Goal: Information Seeking & Learning: Learn about a topic

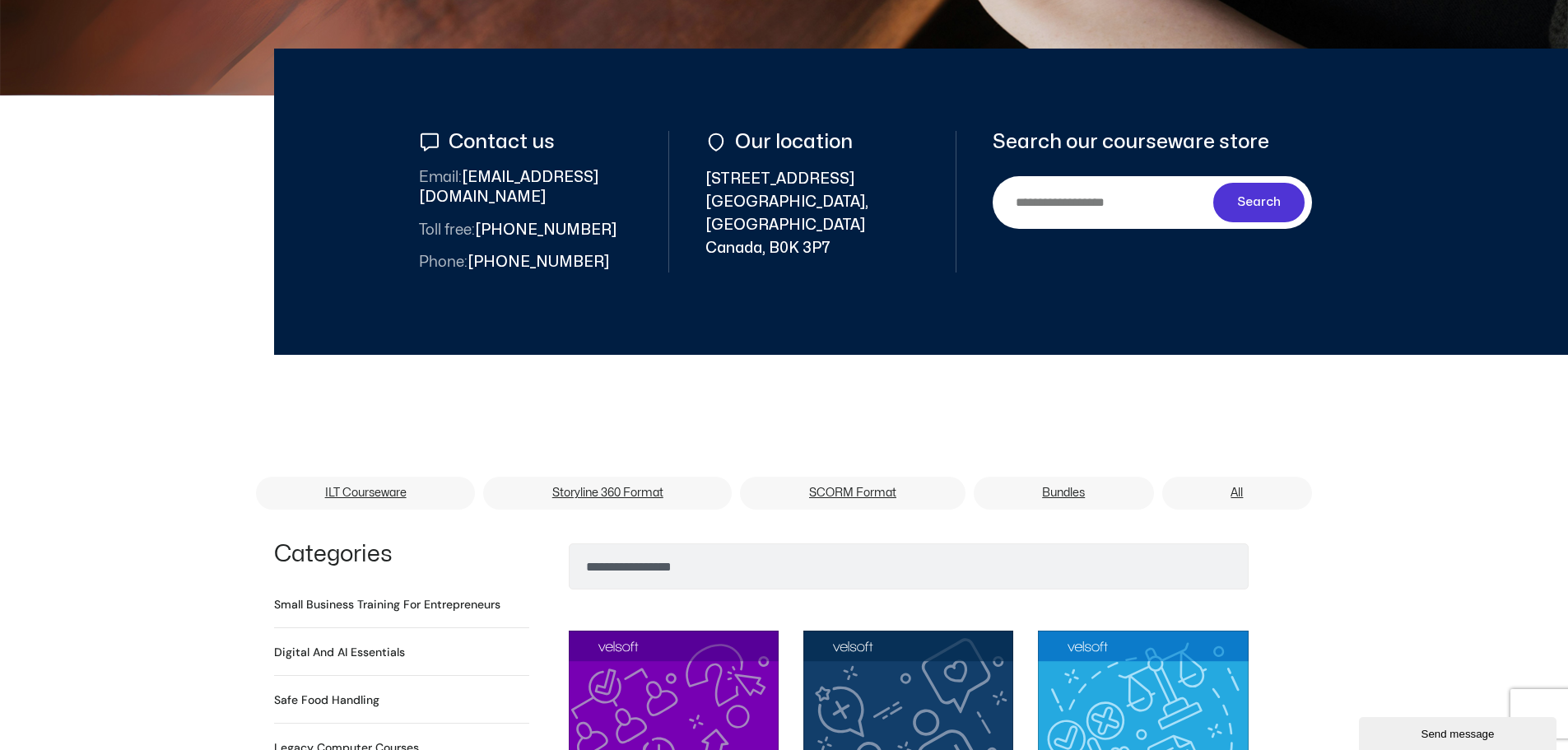
scroll to position [906, 0]
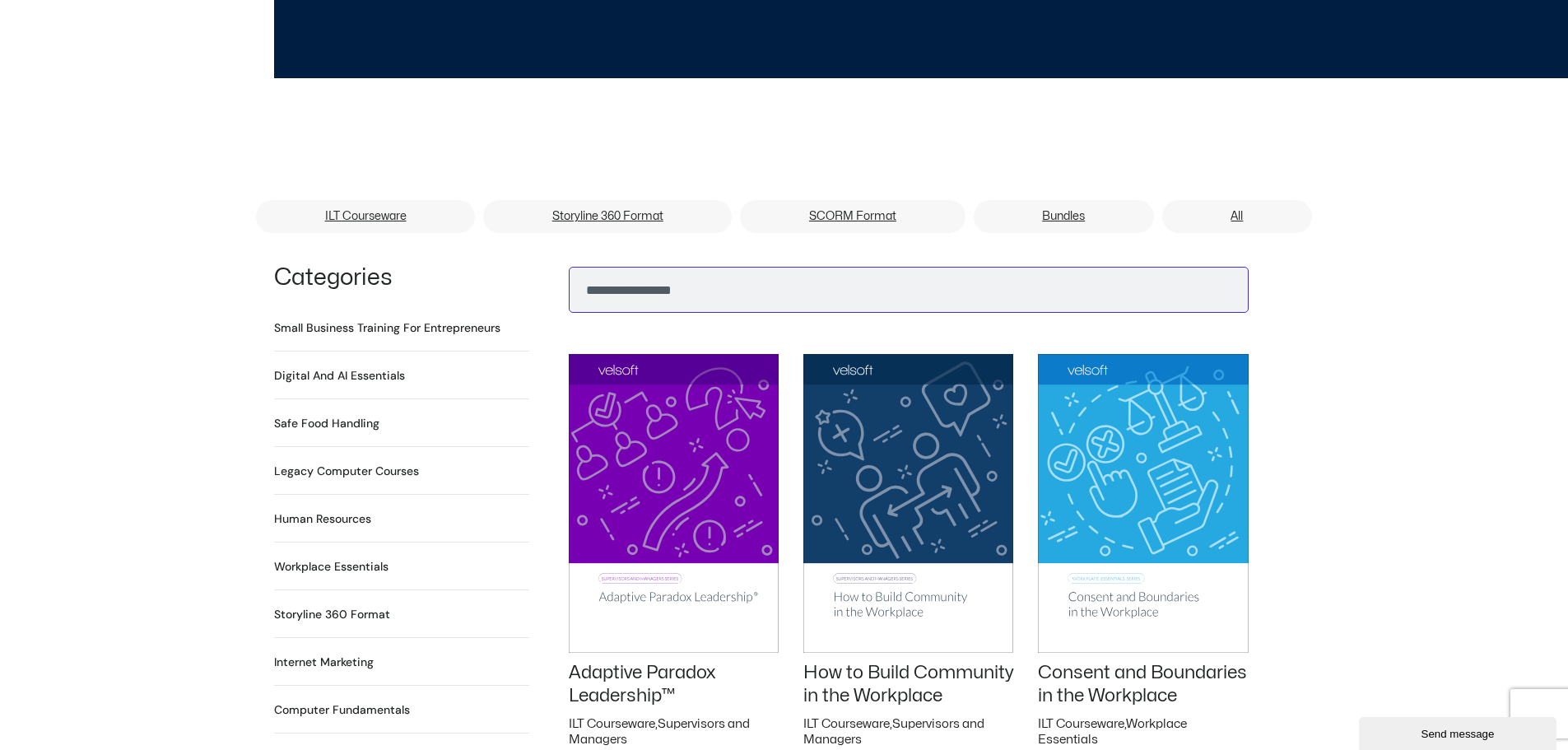
click at [596, 272] on input "Search" at bounding box center [909, 290] width 680 height 47
type input "**********"
click at [575, 266] on button "Search" at bounding box center [594, 285] width 40 height 40
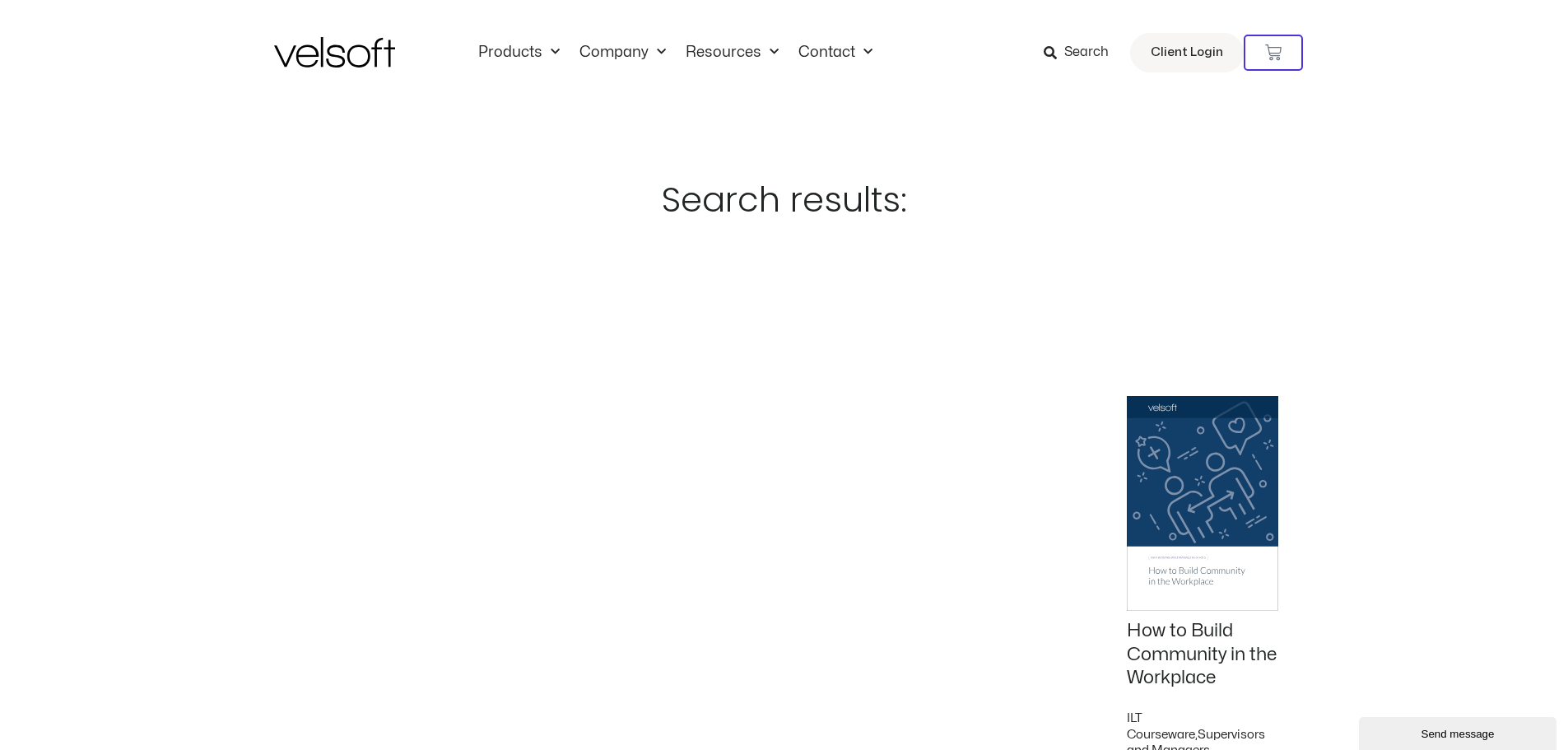
click at [345, 49] on img at bounding box center [335, 51] width 121 height 30
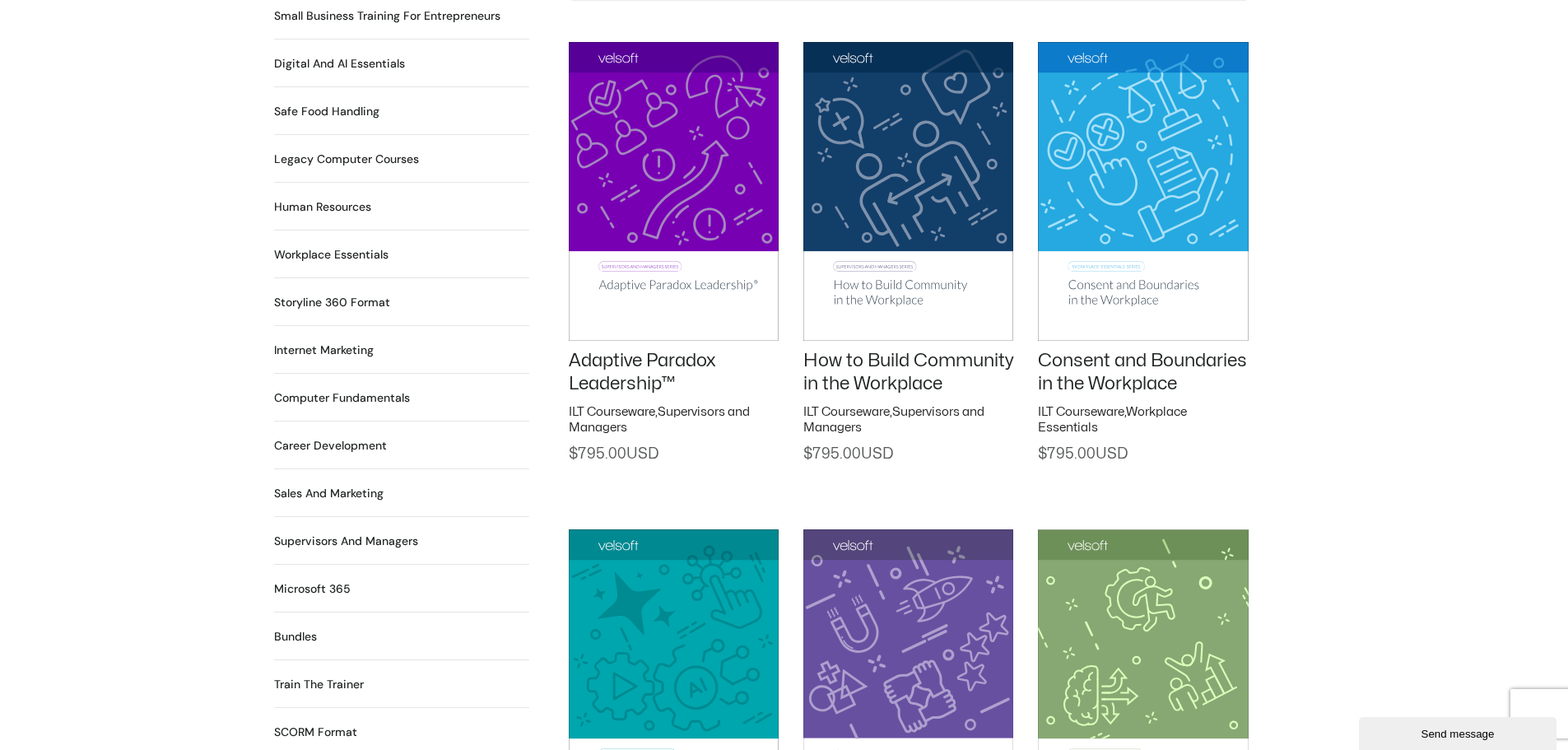
scroll to position [1235, 0]
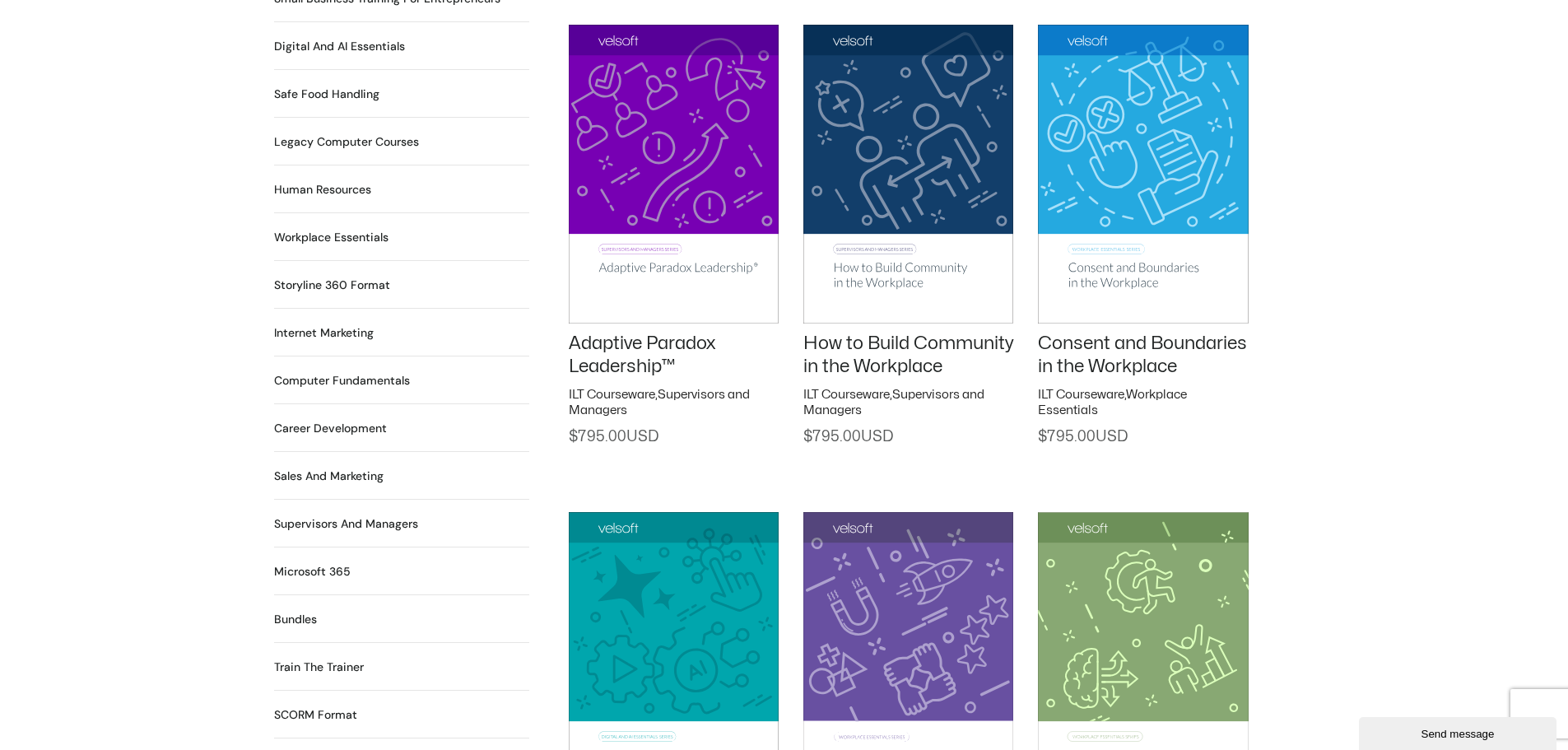
click at [324, 181] on h2 "Human Resources 64 Products" at bounding box center [323, 190] width 97 height 17
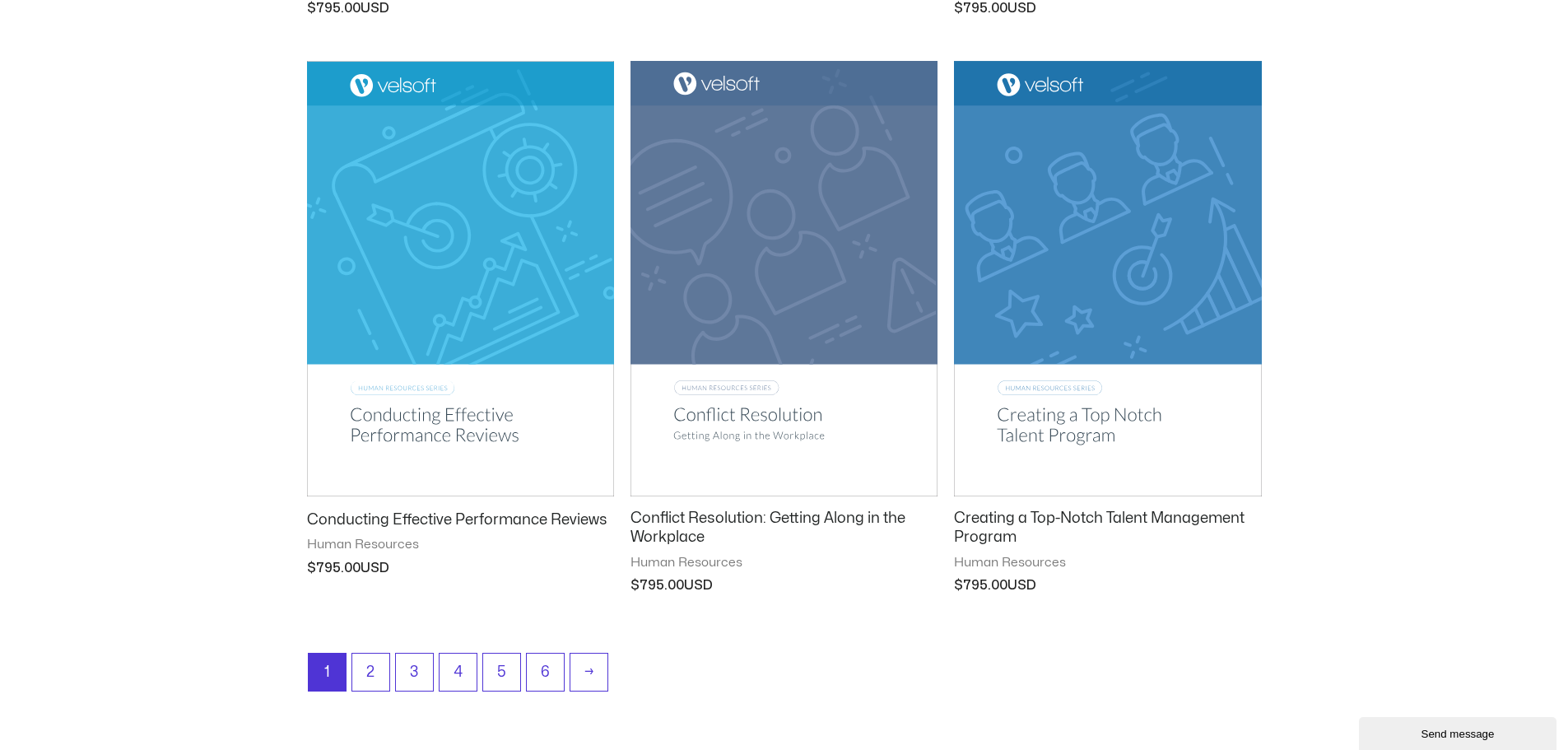
scroll to position [1947, 0]
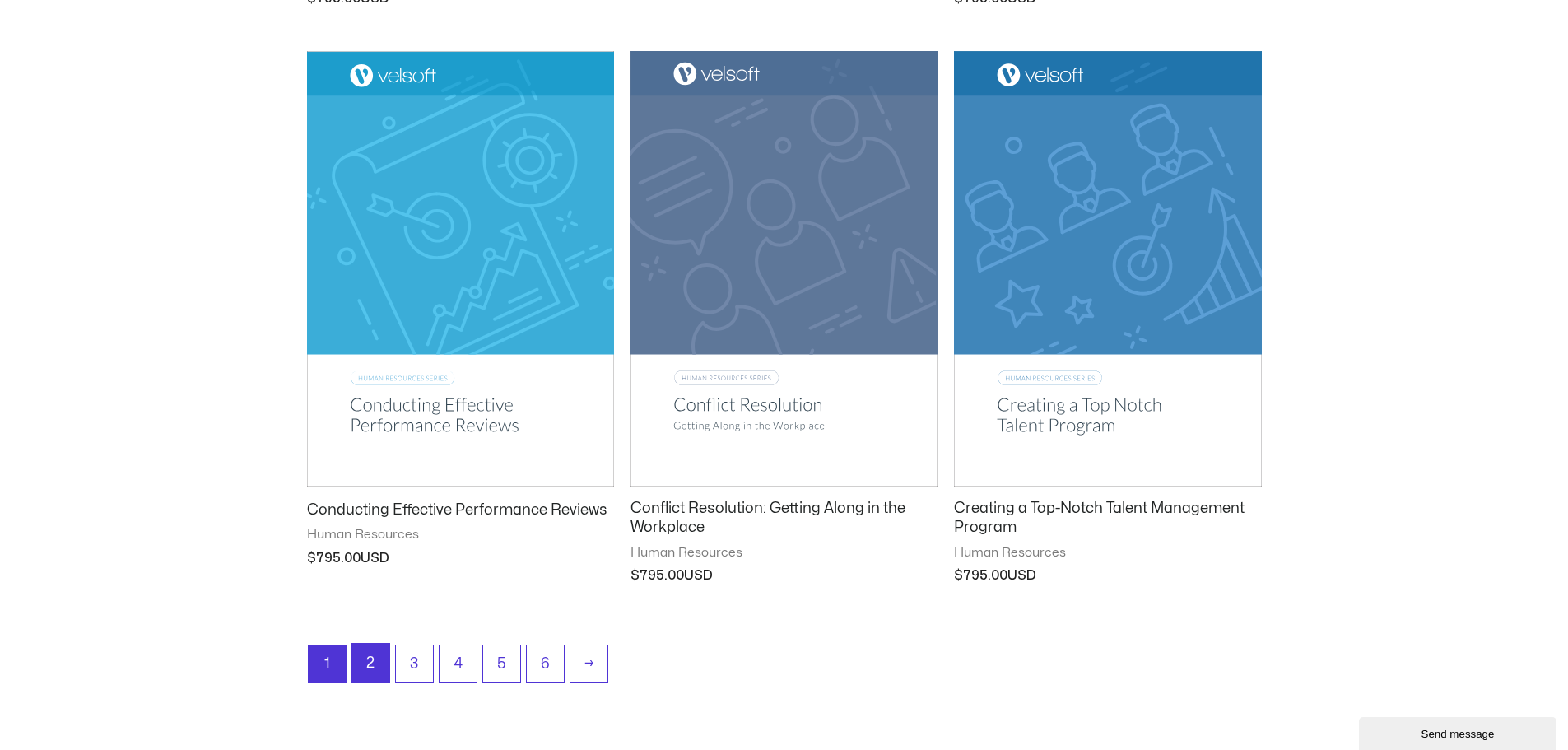
click at [362, 663] on link "2" at bounding box center [370, 664] width 37 height 39
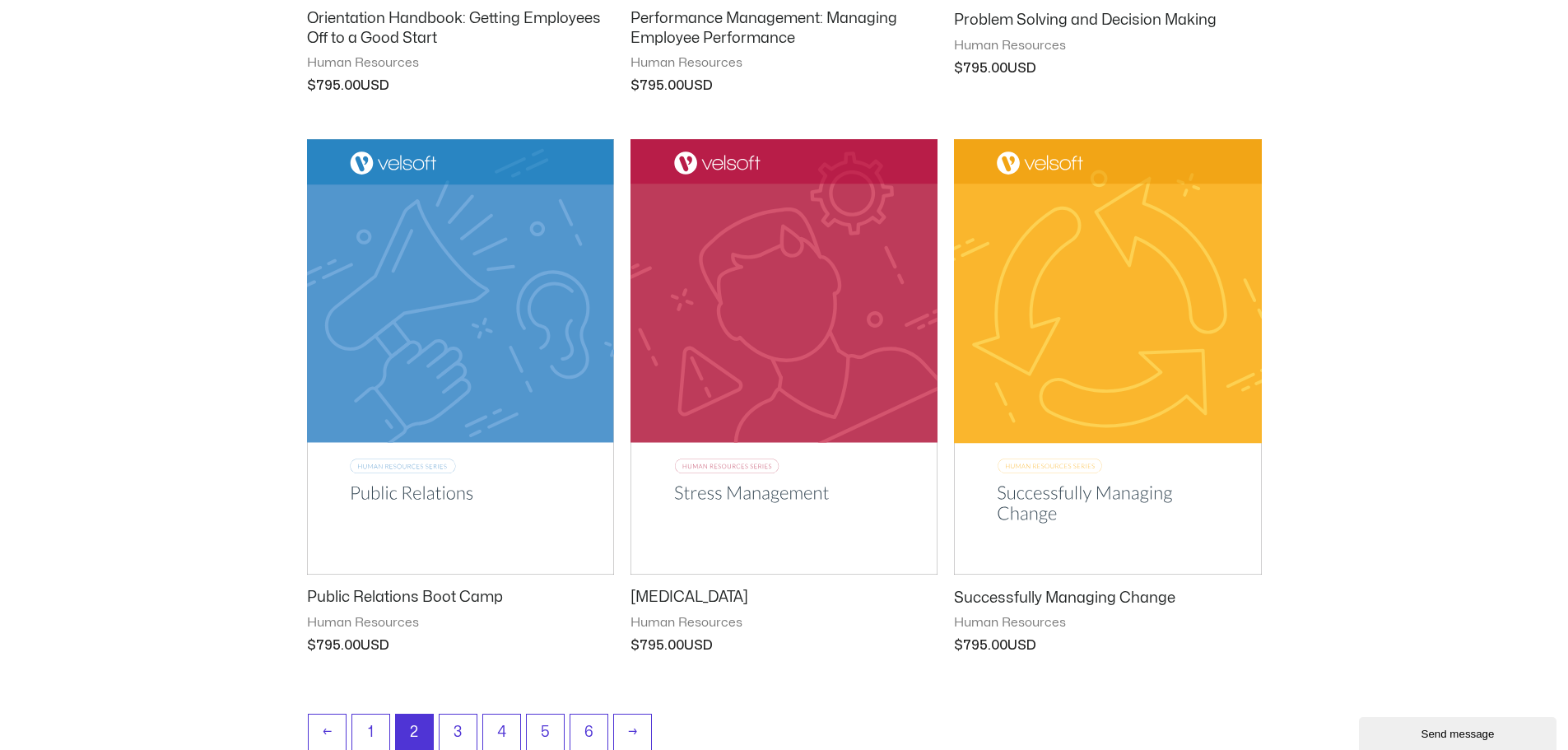
scroll to position [1965, 0]
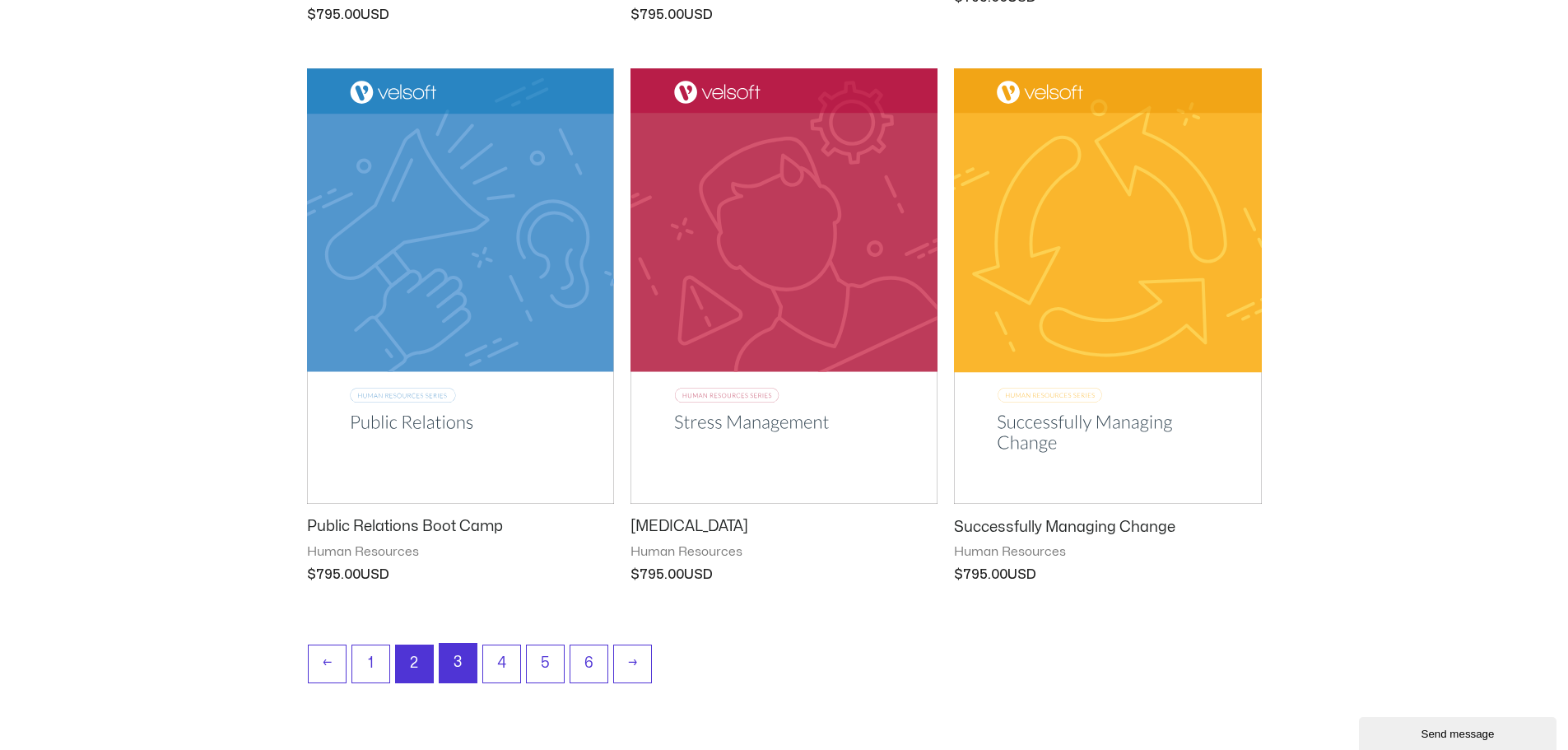
click at [450, 660] on link "3" at bounding box center [458, 664] width 37 height 39
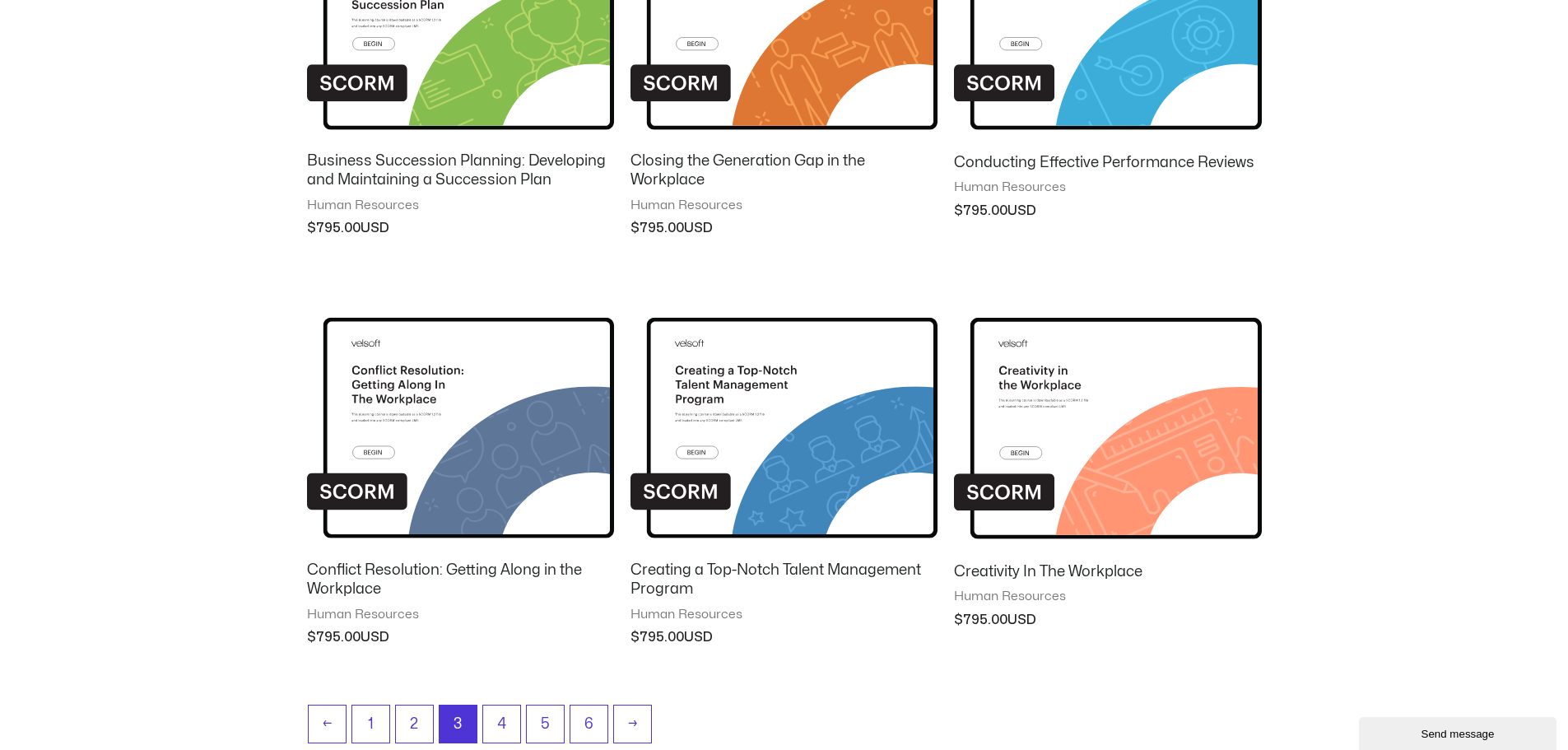
scroll to position [1459, 0]
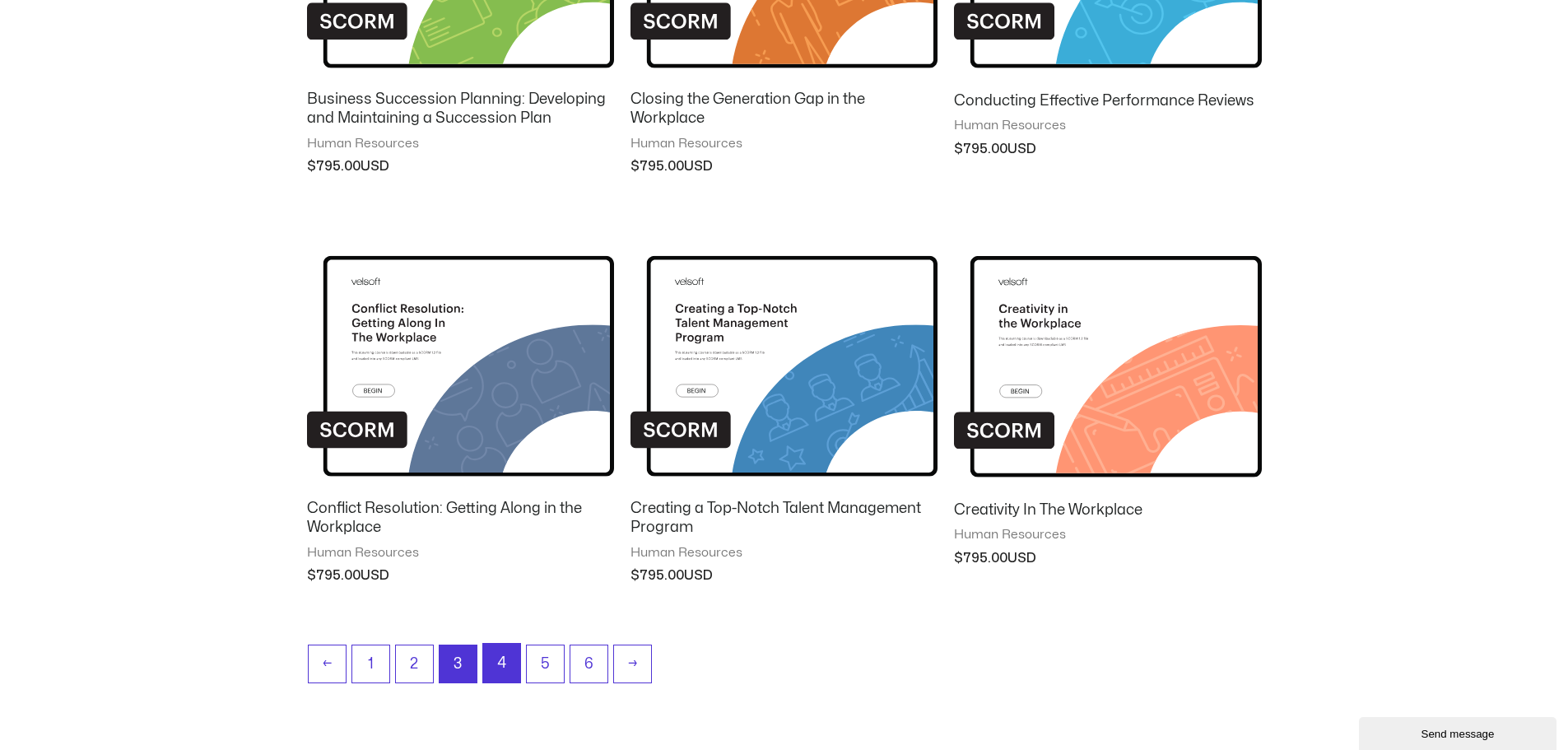
click at [492, 660] on link "4" at bounding box center [501, 664] width 37 height 39
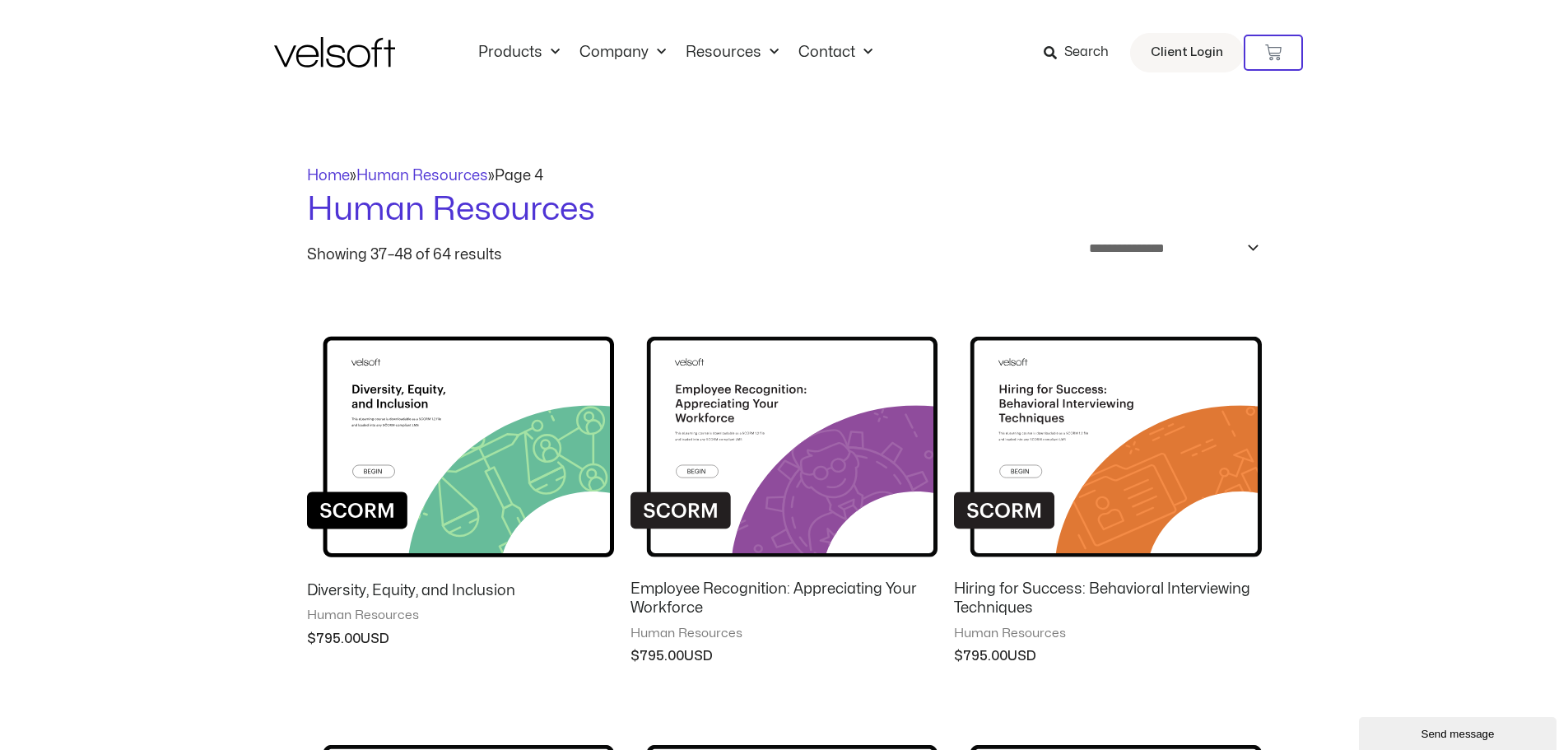
click at [1063, 54] on span "Search" at bounding box center [1075, 52] width 65 height 21
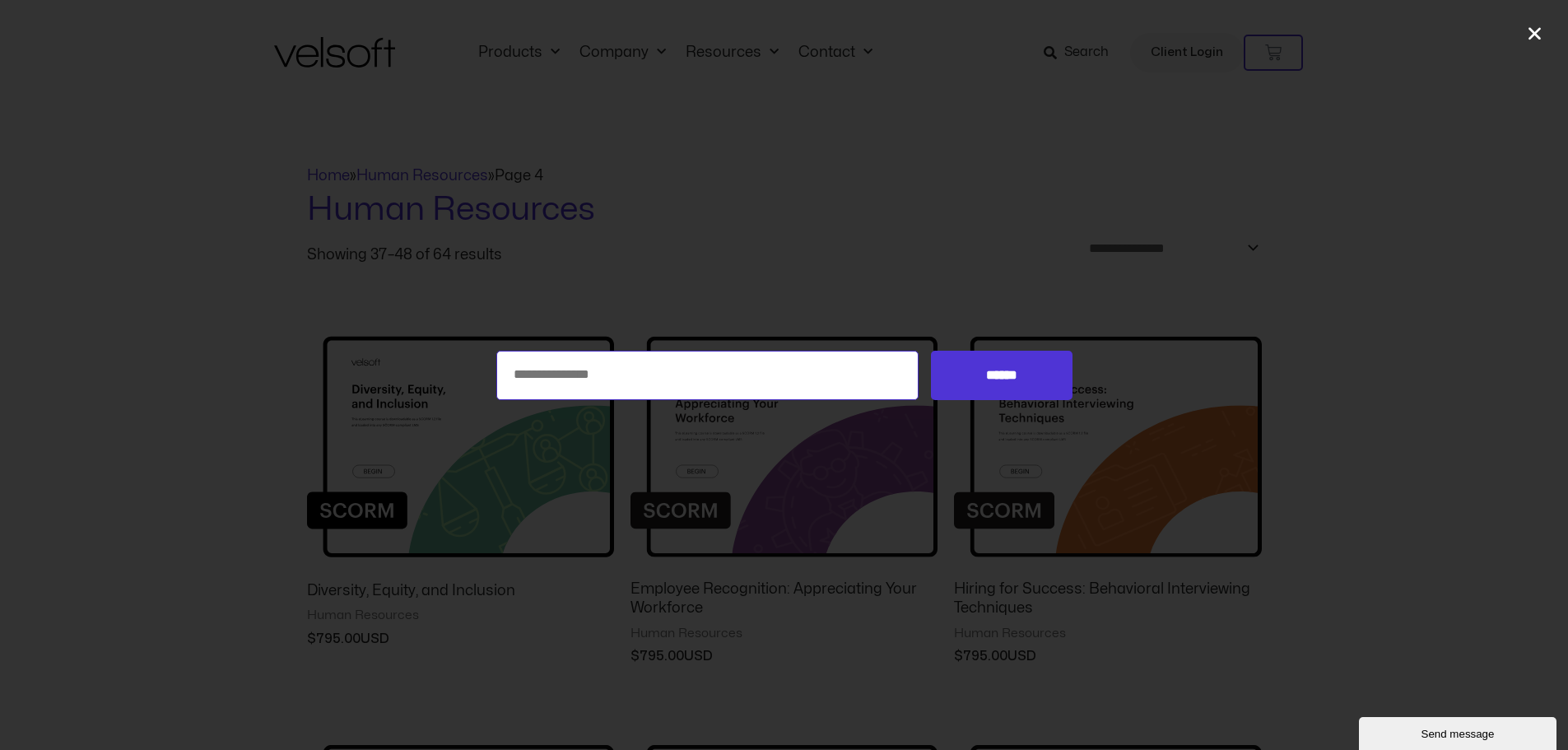
click at [530, 384] on input "Search for:" at bounding box center [708, 375] width 423 height 49
type input "**********"
click at [1005, 373] on input "******" at bounding box center [1001, 375] width 141 height 49
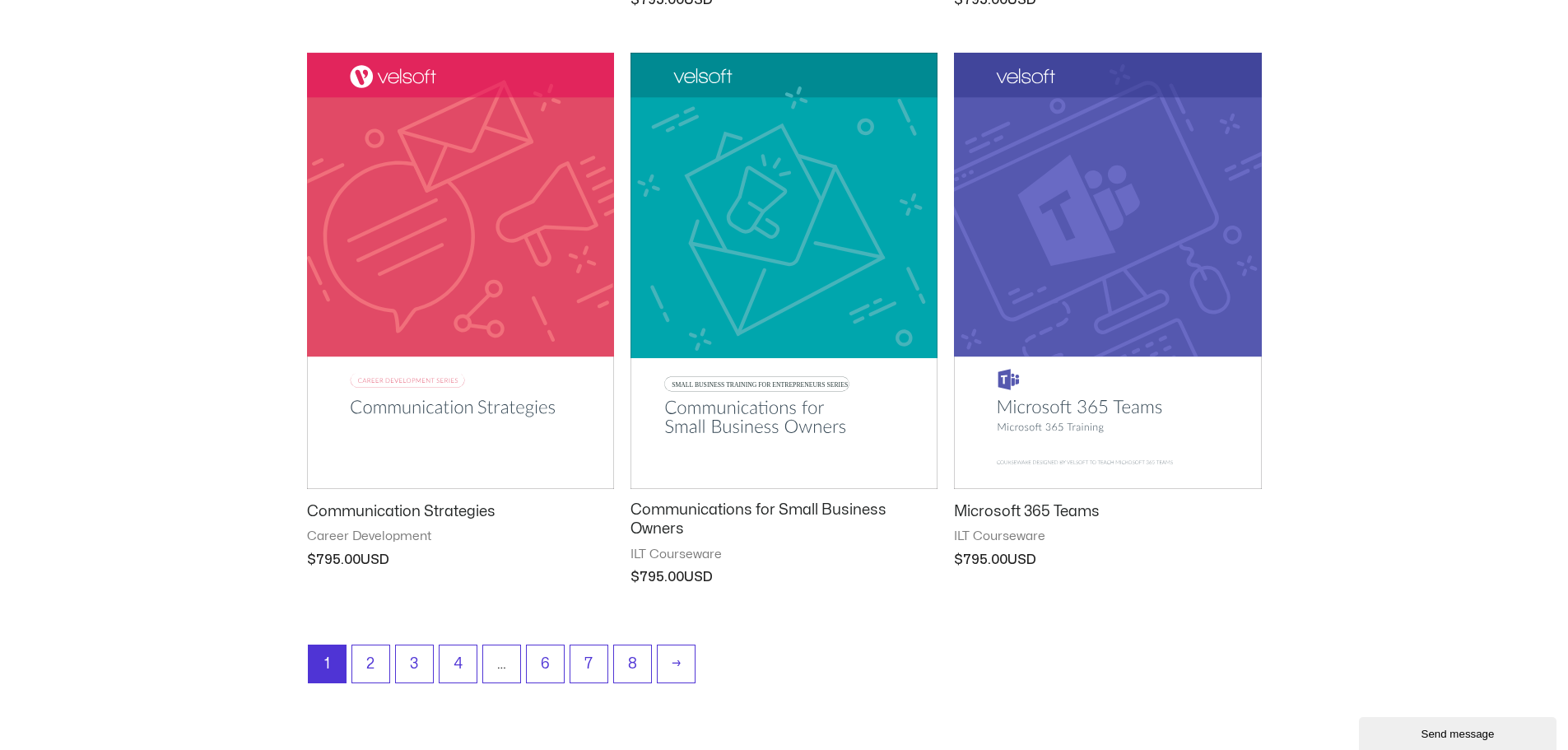
scroll to position [1813, 0]
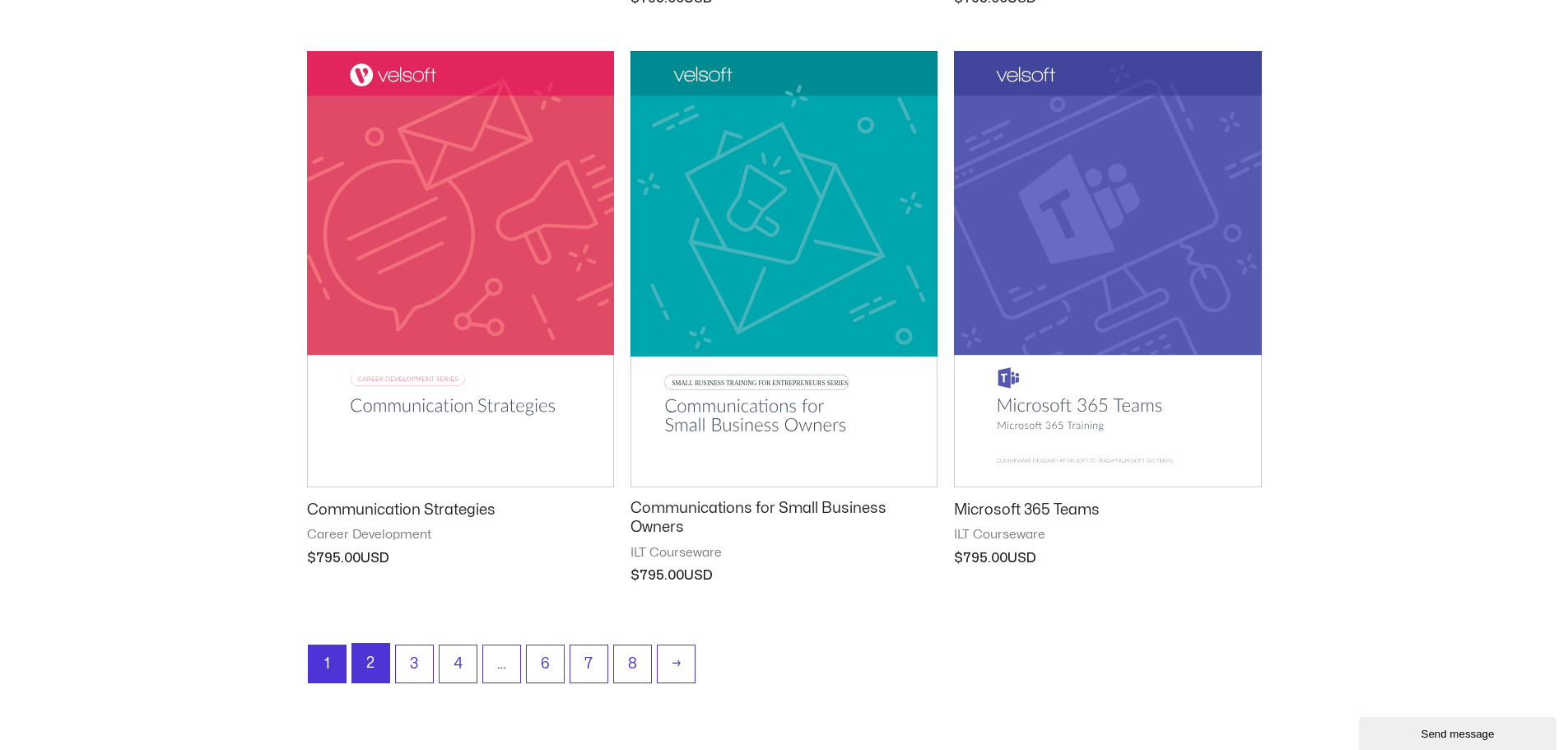
click at [368, 658] on link "2" at bounding box center [370, 664] width 37 height 39
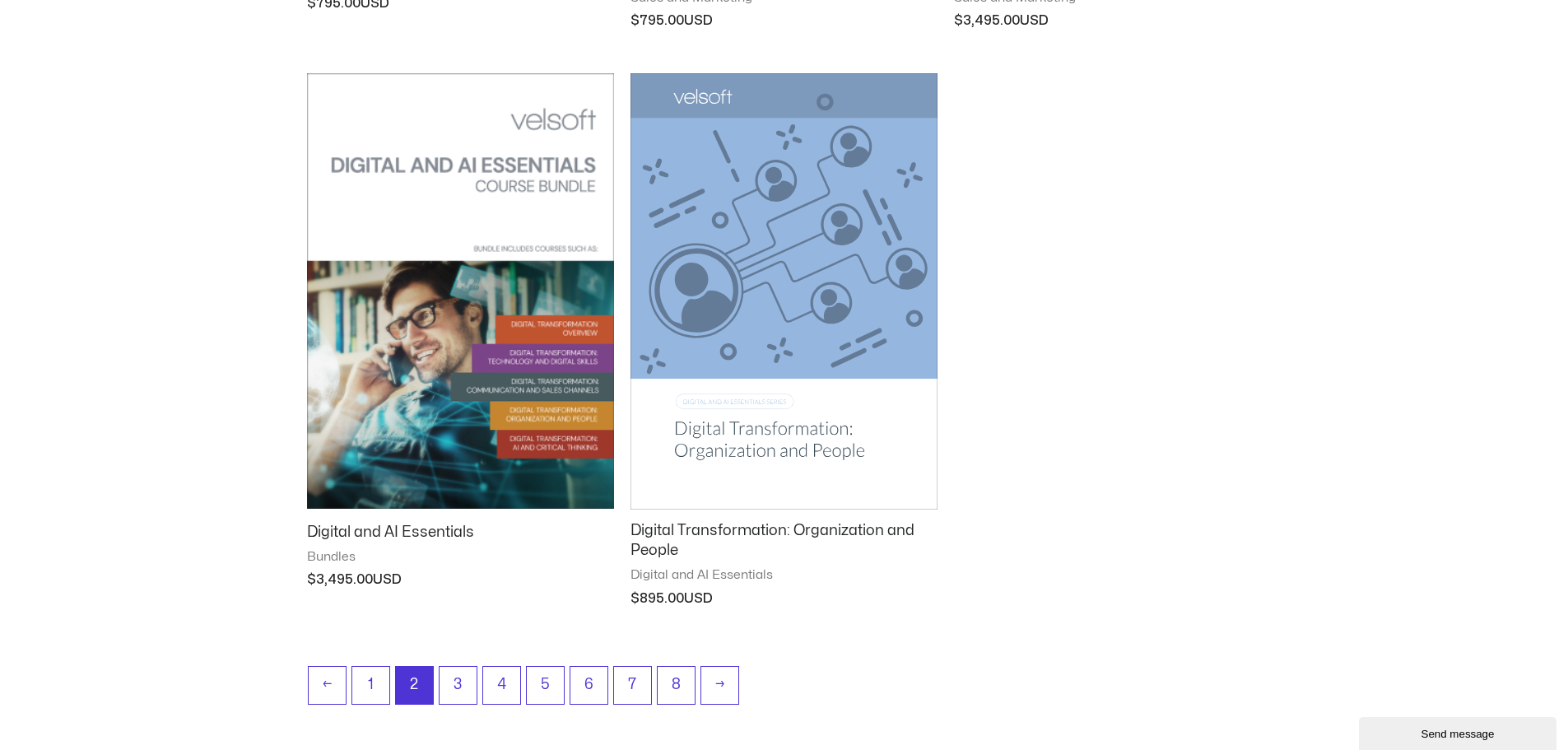
scroll to position [1219, 0]
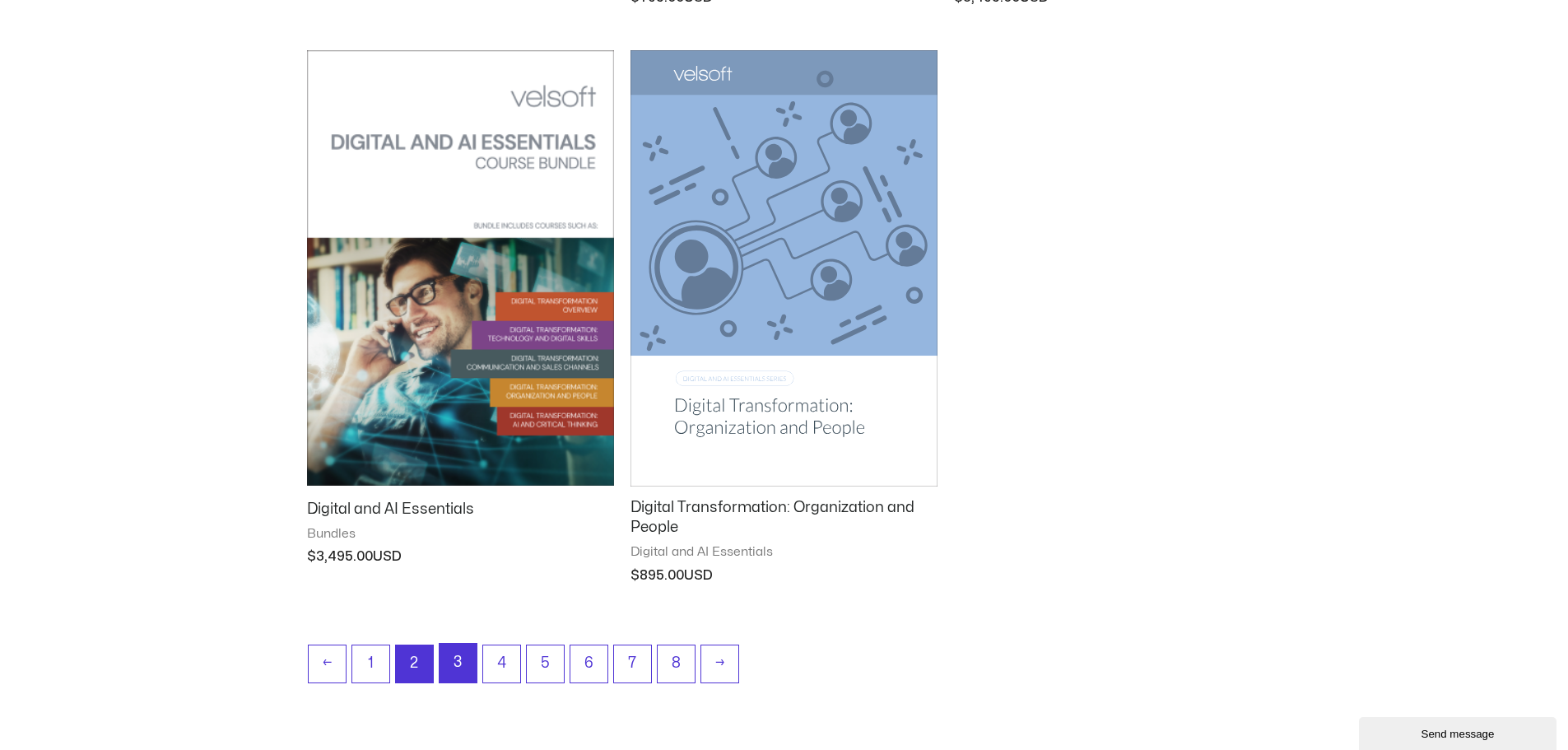
click at [459, 659] on link "3" at bounding box center [458, 664] width 37 height 39
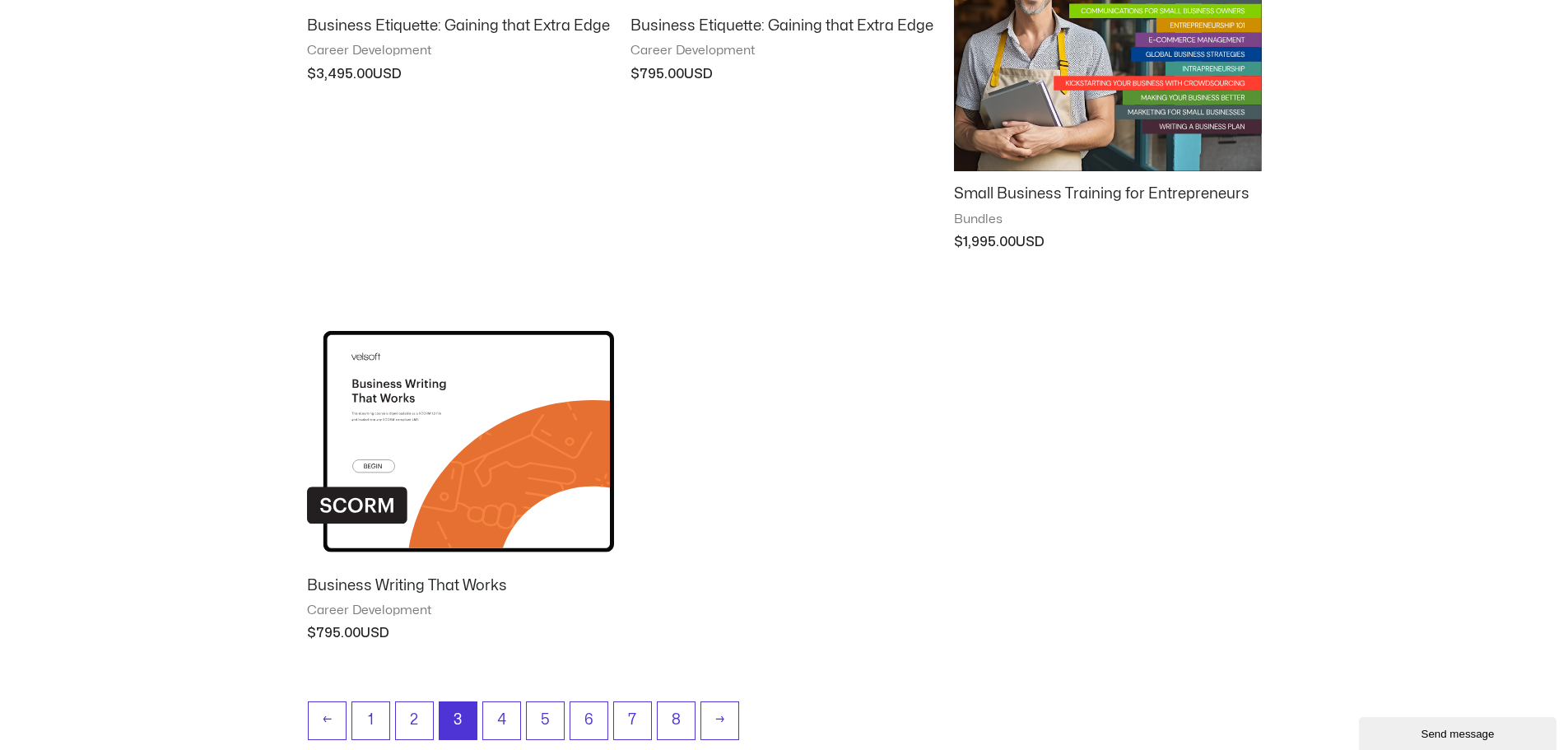
scroll to position [1400, 0]
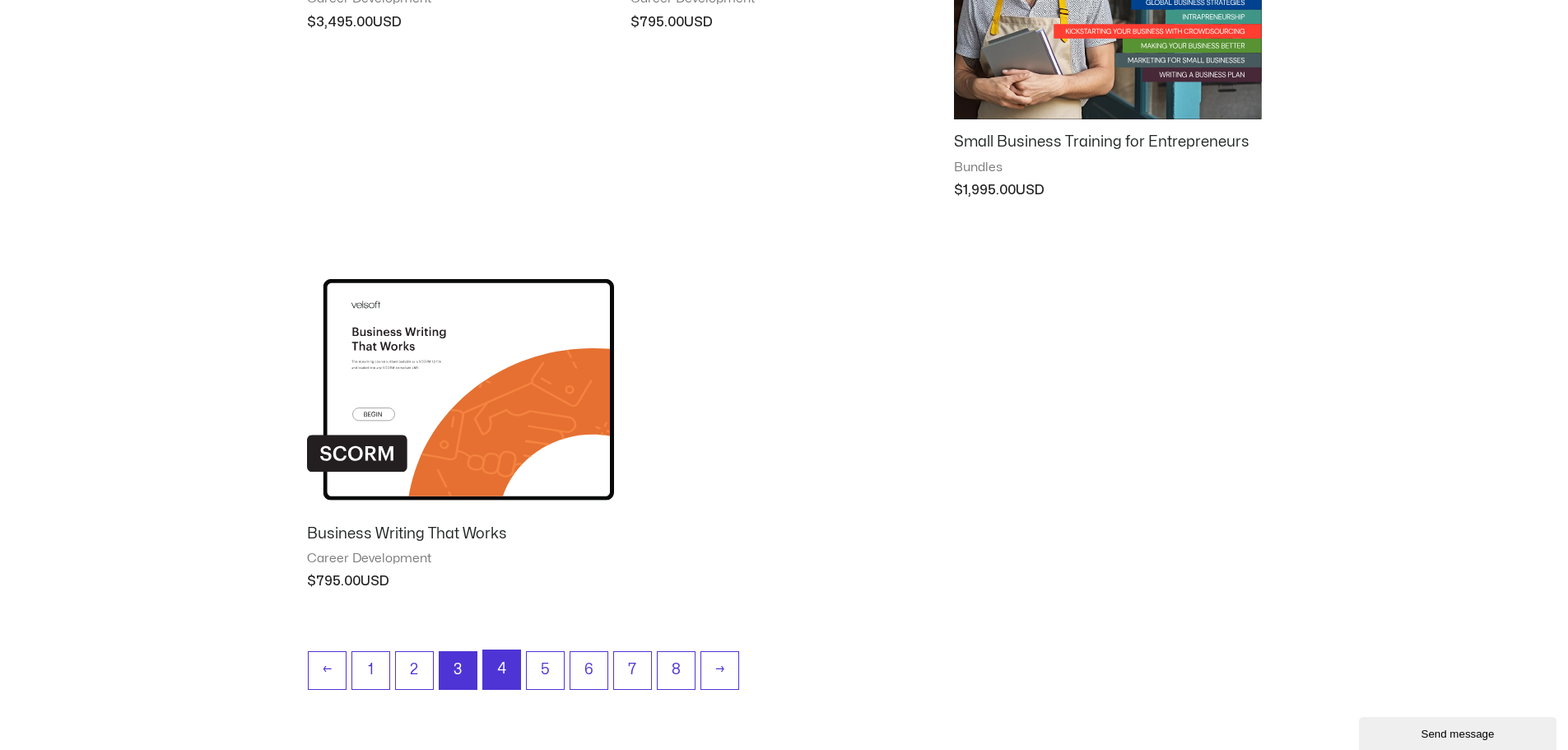
click at [498, 668] on link "4" at bounding box center [501, 670] width 37 height 39
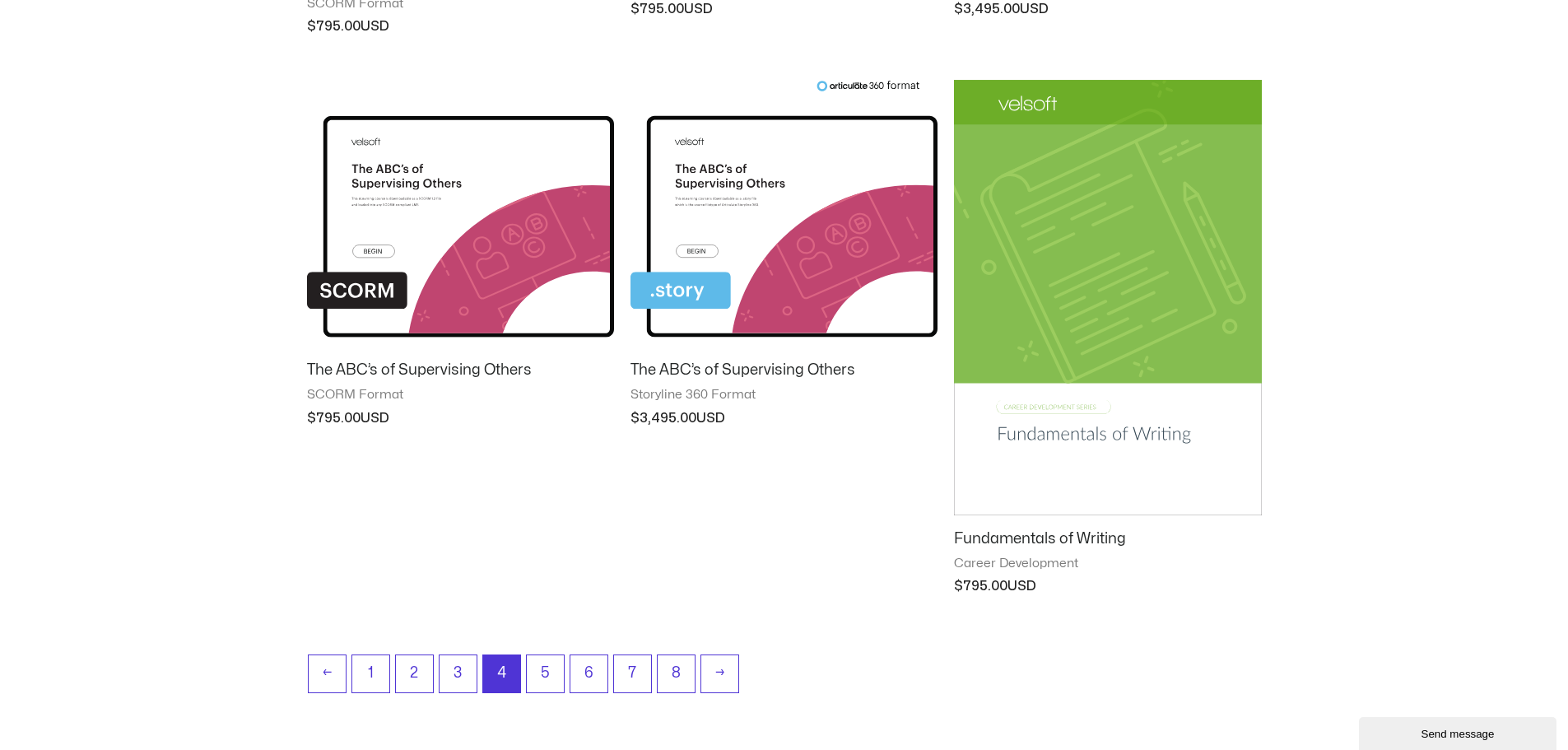
scroll to position [1442, 0]
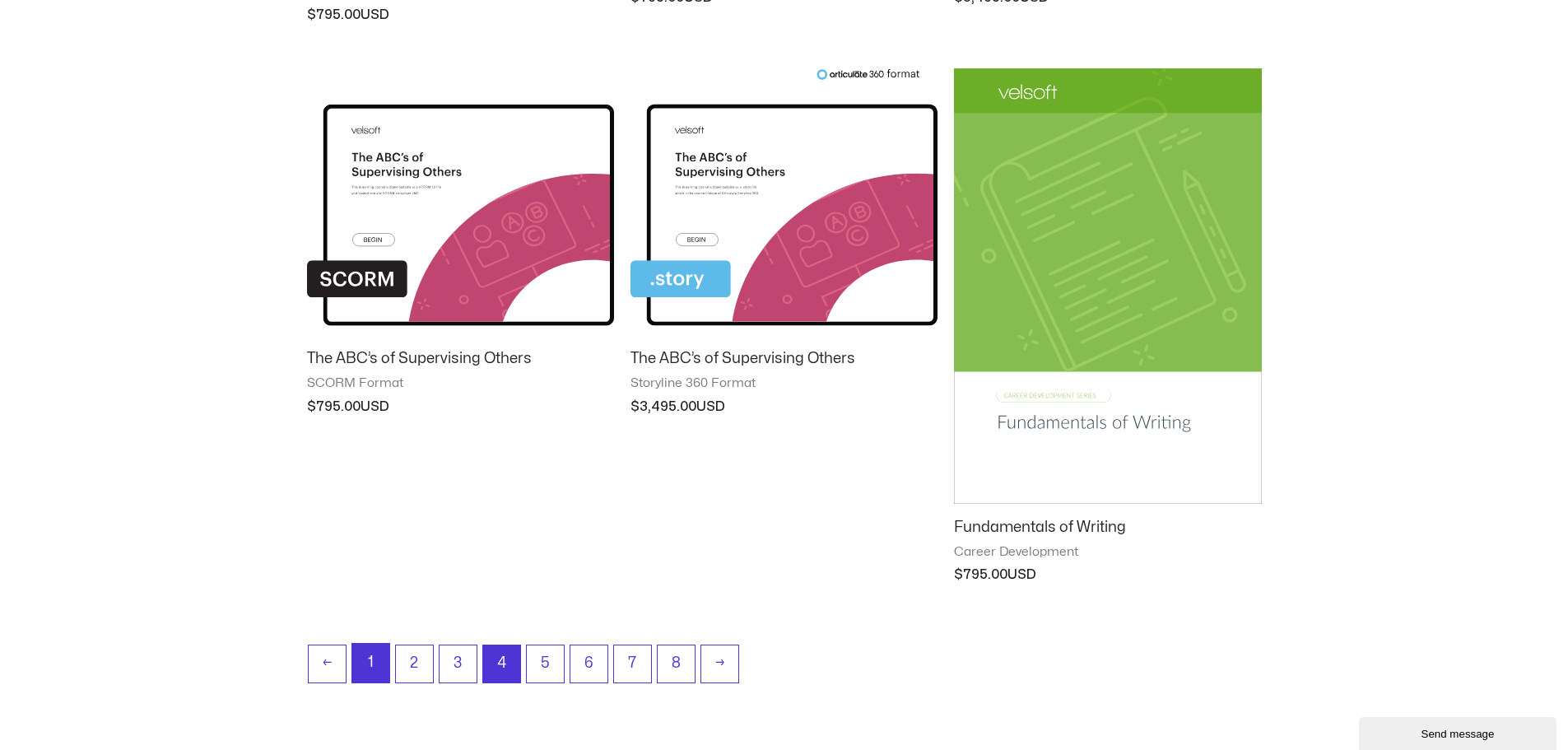
click at [373, 661] on link "1" at bounding box center [370, 664] width 37 height 39
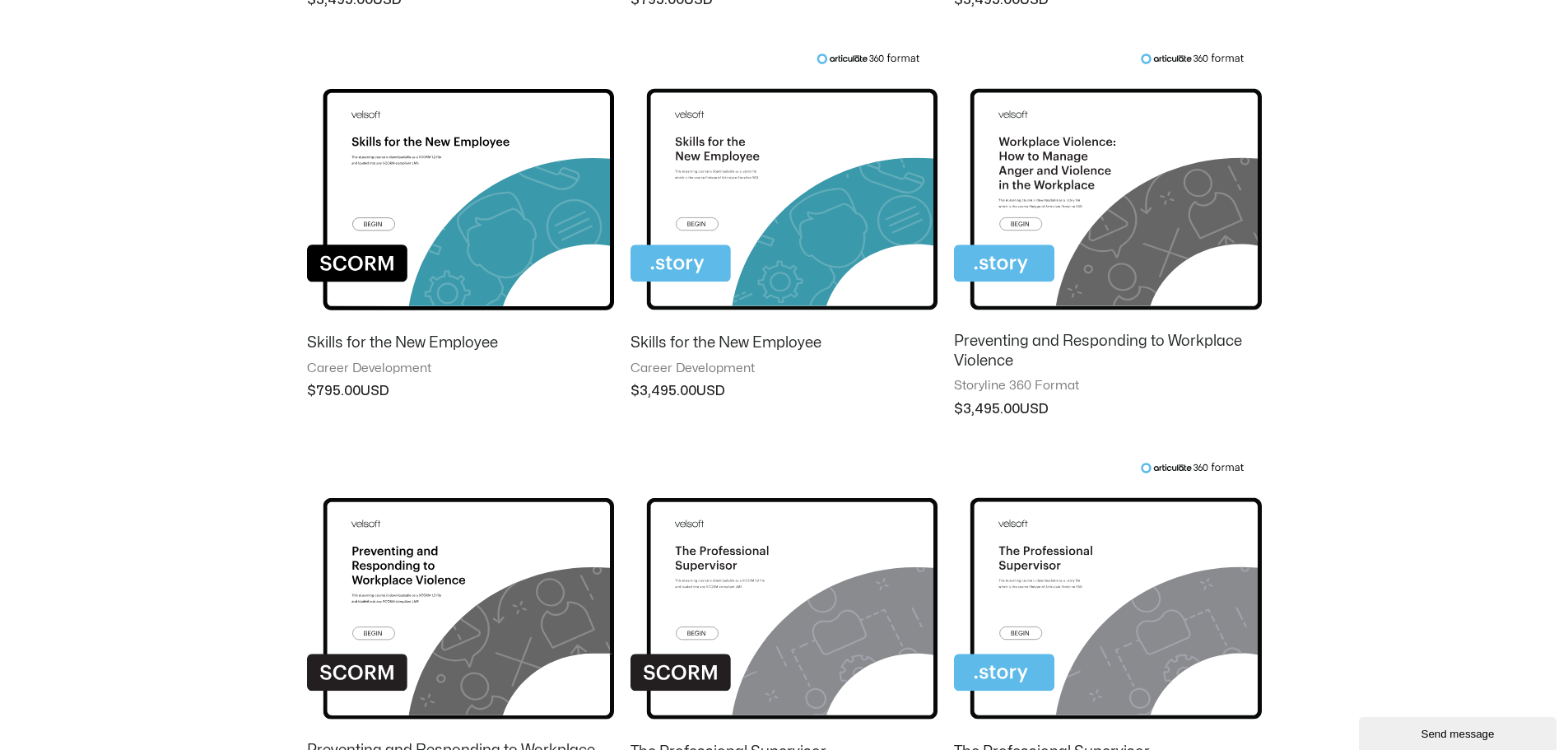
scroll to position [618, 0]
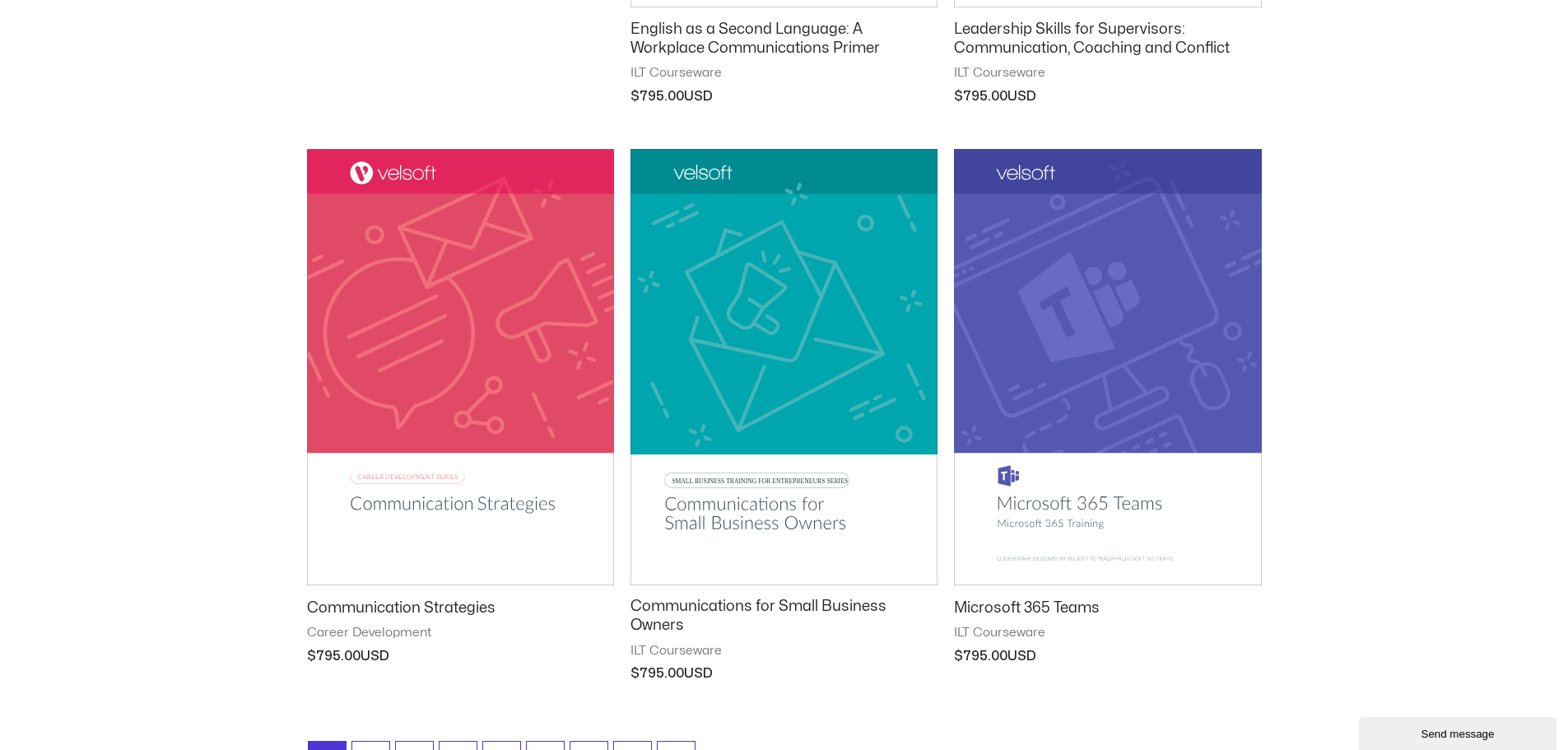
scroll to position [1730, 0]
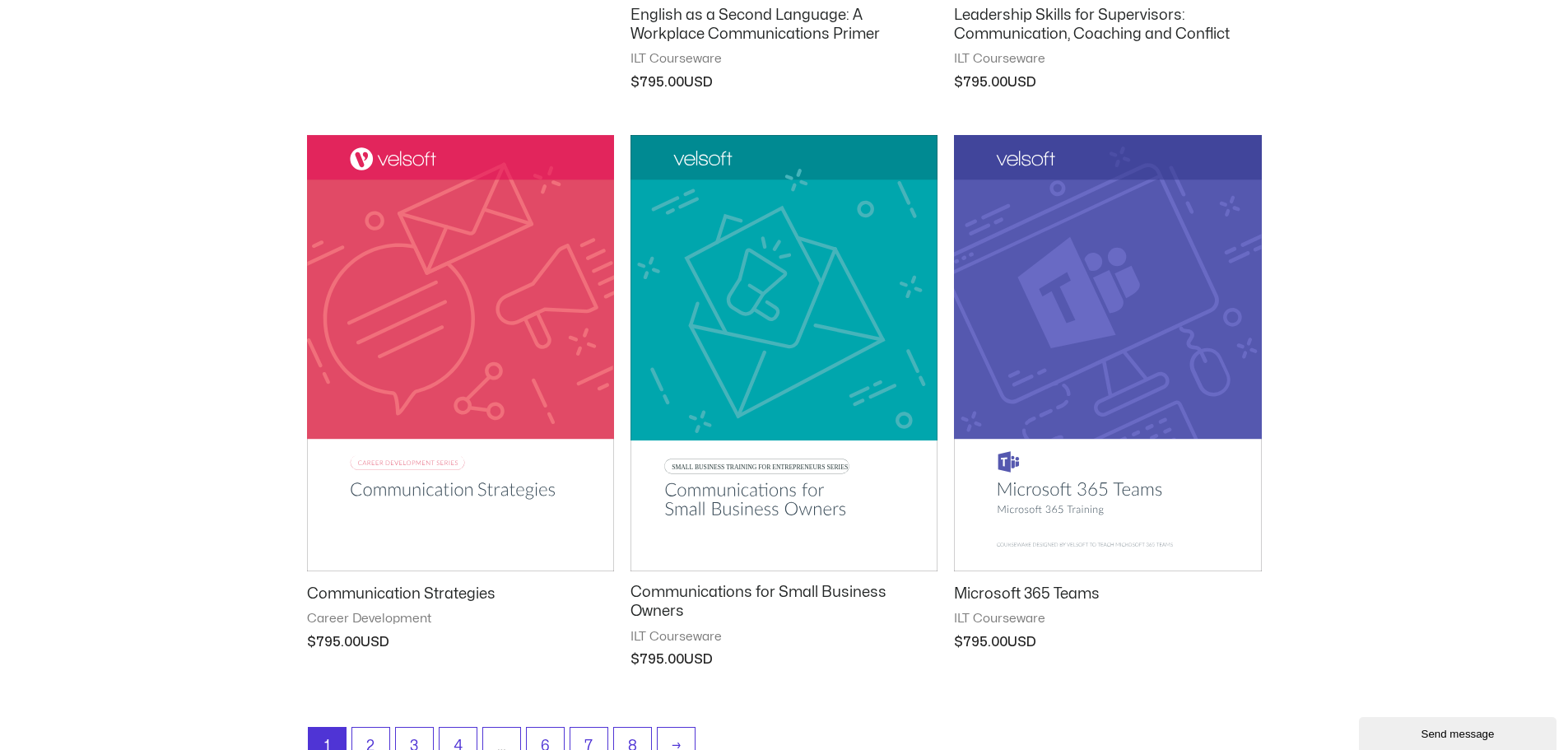
click at [432, 406] on img at bounding box center [461, 352] width 307 height 436
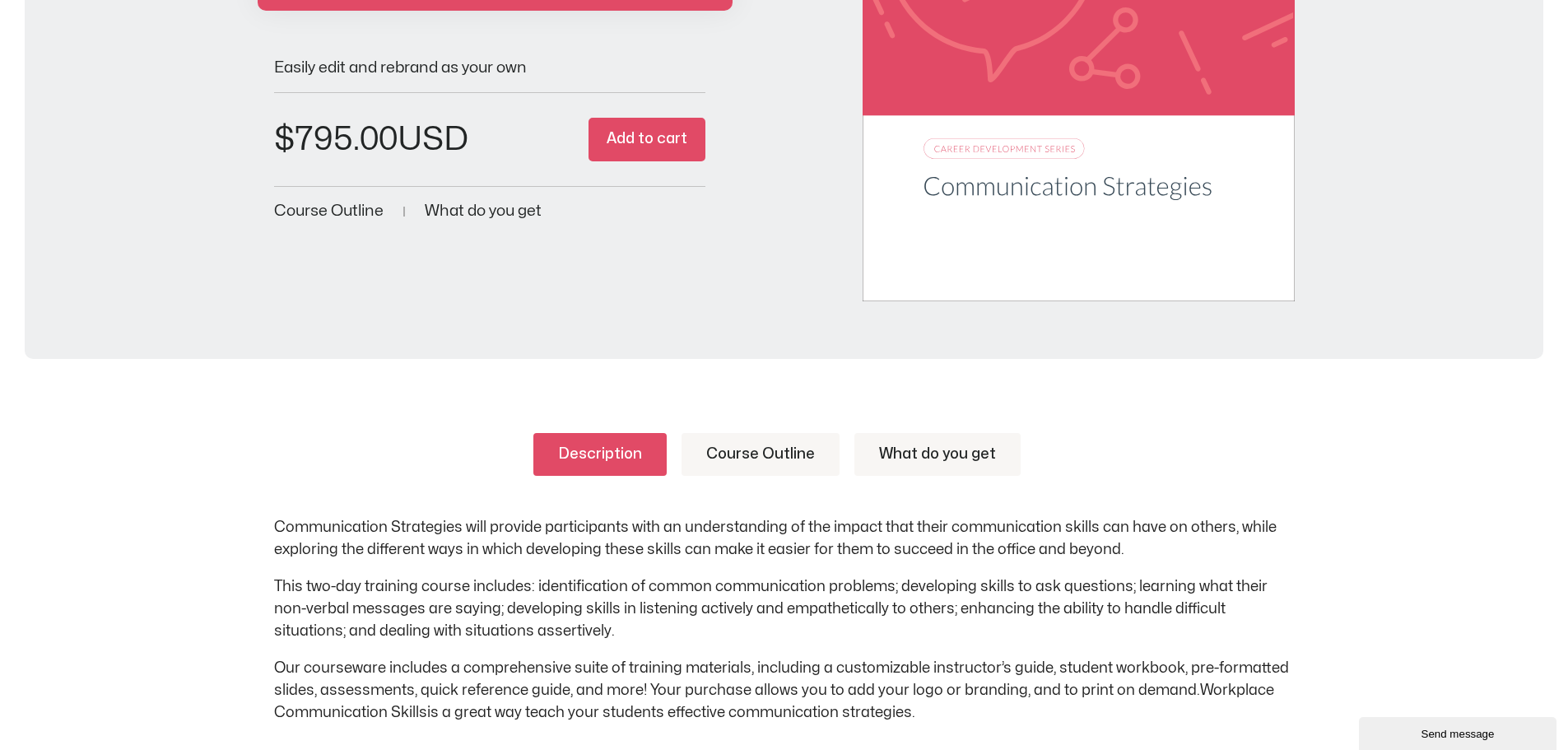
scroll to position [494, 0]
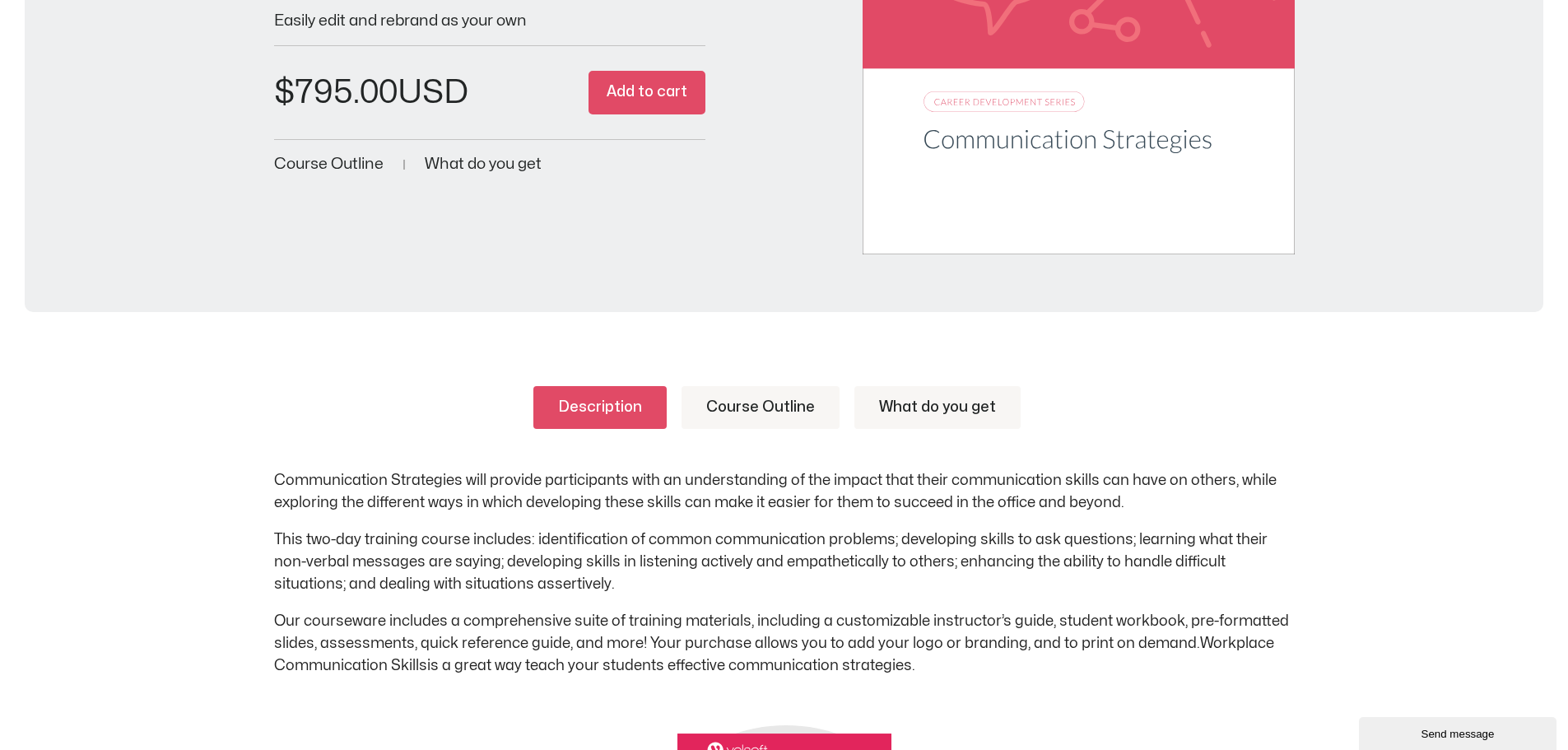
click at [733, 409] on link "Course Outline" at bounding box center [760, 408] width 158 height 43
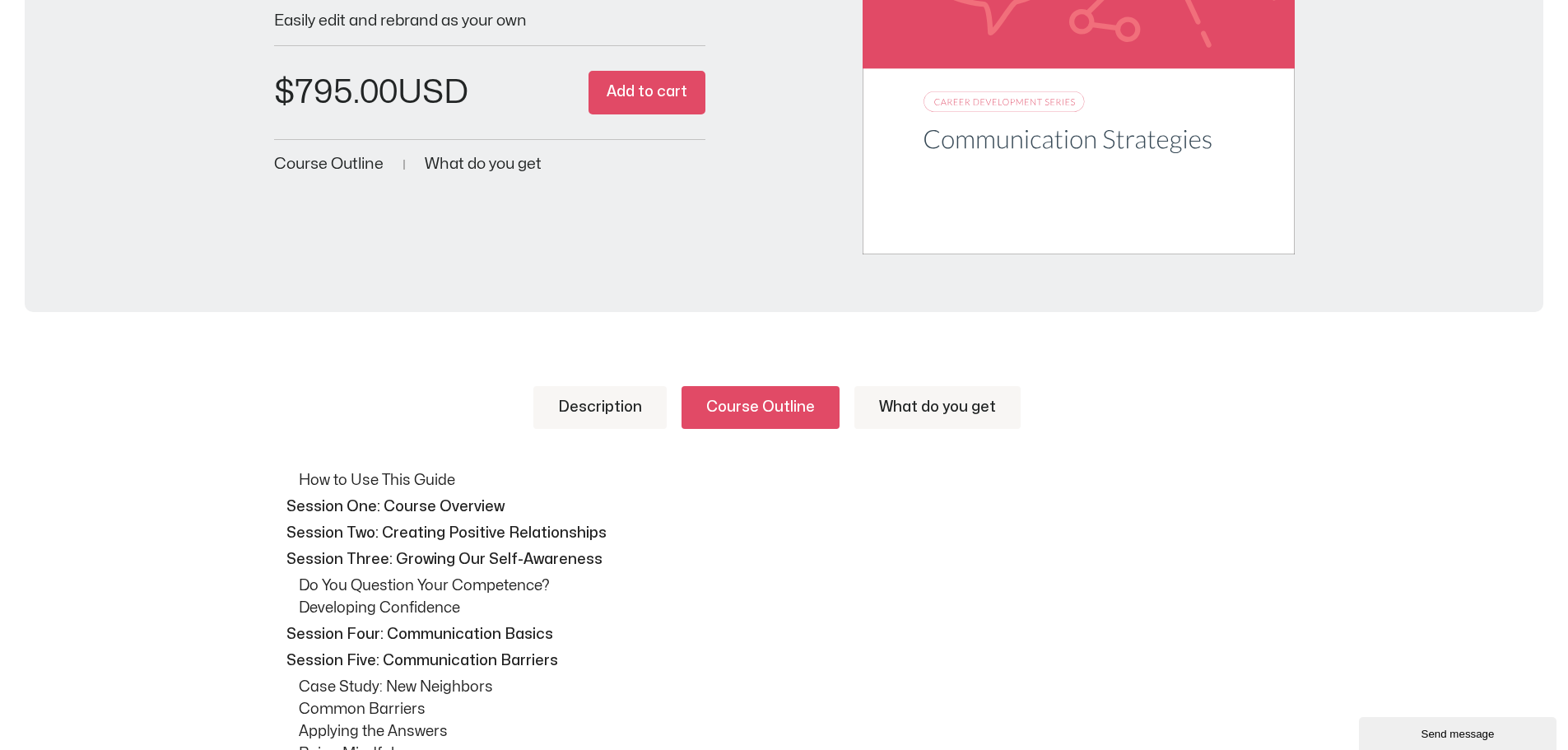
click at [605, 404] on link "Description" at bounding box center [600, 408] width 134 height 43
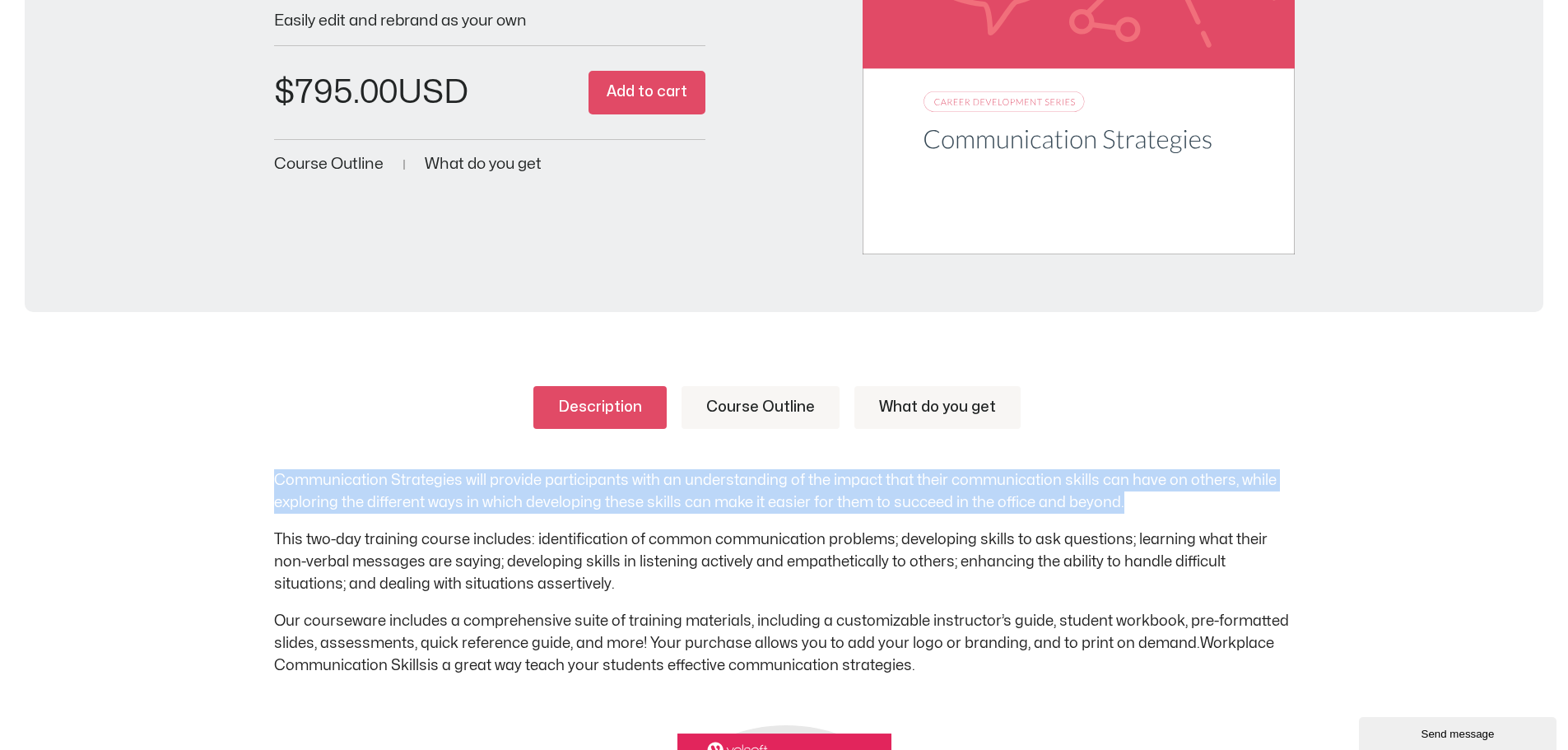
drag, startPoint x: 276, startPoint y: 478, endPoint x: 1121, endPoint y: 496, distance: 845.2
click at [1121, 496] on p "Communication Strategies will provide participants with an understanding of the…" at bounding box center [784, 492] width 1021 height 45
copy p "Communication Strategies will provide participants with an understanding of the…"
click at [890, 404] on link "What do you get" at bounding box center [937, 408] width 166 height 43
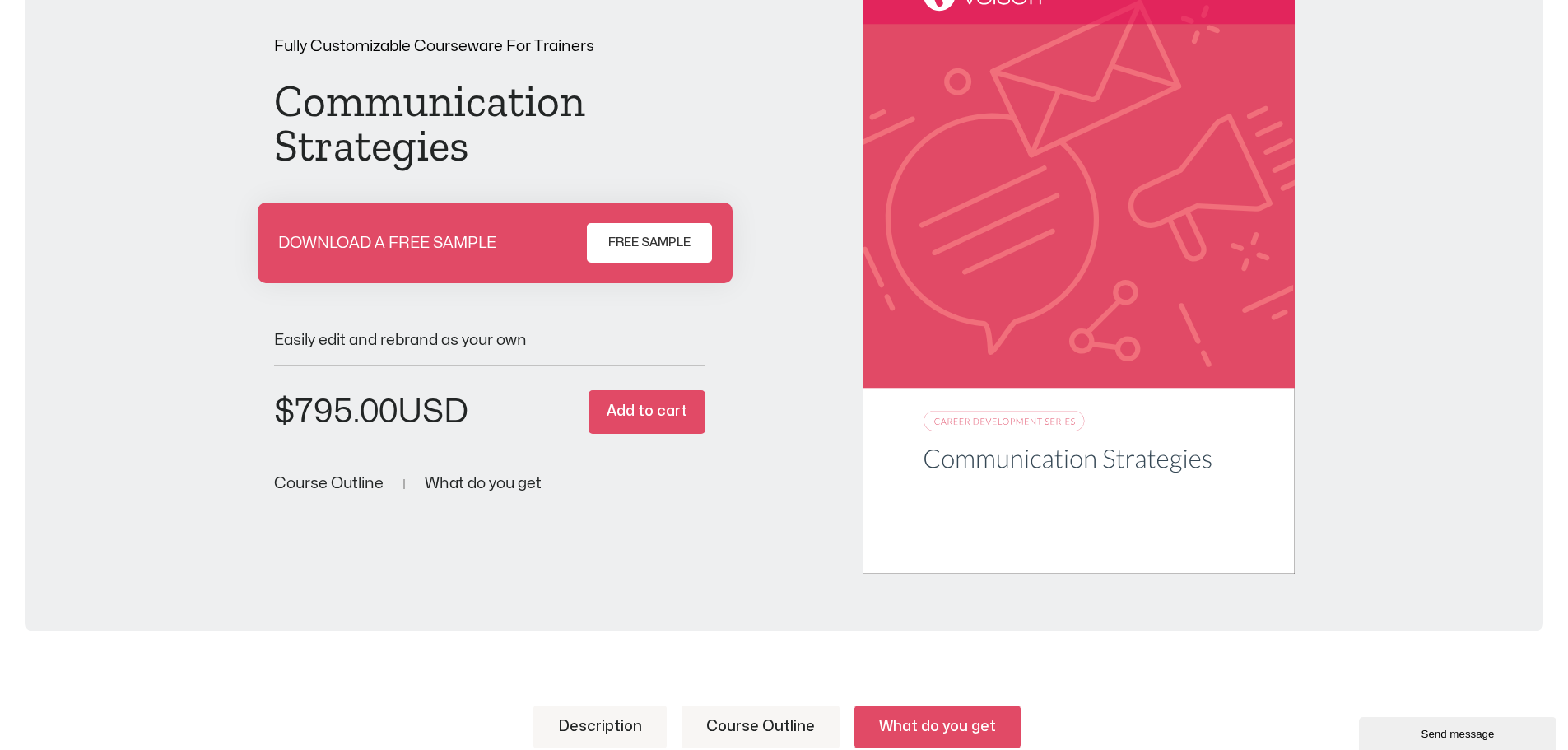
scroll to position [165, 0]
